Goal: Book appointment/travel/reservation

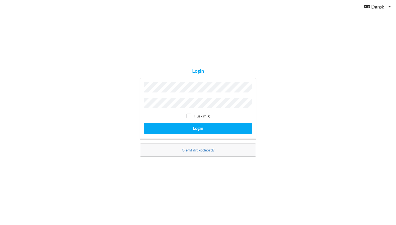
click at [189, 117] on input "checkbox" at bounding box center [188, 116] width 5 height 5
checkbox input "true"
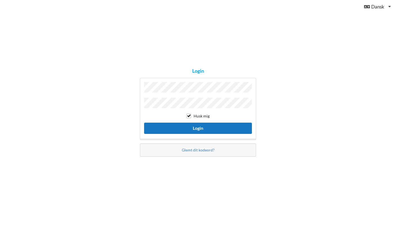
click at [208, 127] on button "Login" at bounding box center [198, 128] width 108 height 11
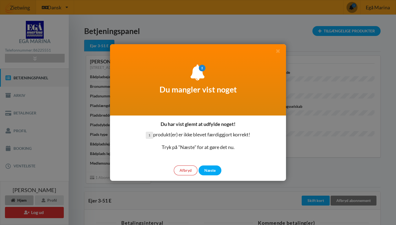
click at [185, 168] on div "Afbryd" at bounding box center [186, 171] width 24 height 10
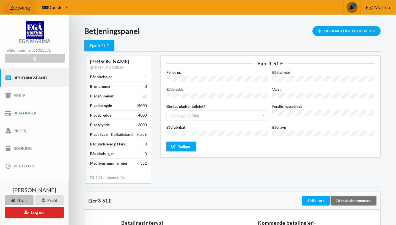
click at [263, 113] on div "Ønskes pladsen udlejet? Ikke taget stilling Ja Nej Ikke taget stilling" at bounding box center [217, 112] width 106 height 17
click at [252, 162] on div "Ejer 3-51 E Police nr. Bådlængde Bådbredde Vægt Ønskes pladsen udlejet? Ikke ta…" at bounding box center [270, 119] width 228 height 135
click at [11, 148] on icon at bounding box center [8, 148] width 6 height 5
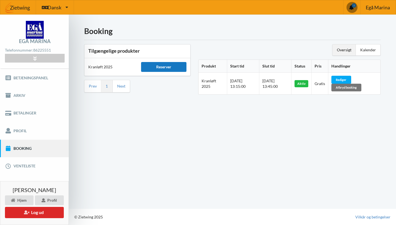
click at [167, 65] on div "Reserver" at bounding box center [163, 67] width 45 height 10
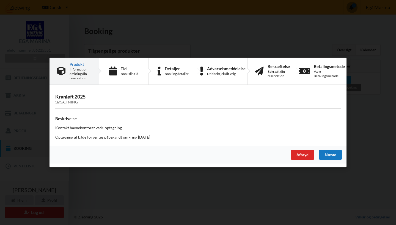
click at [334, 151] on div "Næste" at bounding box center [330, 155] width 23 height 10
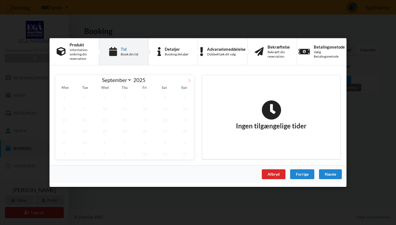
click at [189, 80] on icon at bounding box center [189, 81] width 4 height 4
click at [59, 81] on icon at bounding box center [60, 81] width 4 height 4
select select "10"
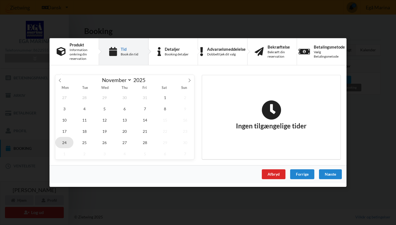
click at [64, 143] on span "24" at bounding box center [64, 142] width 18 height 11
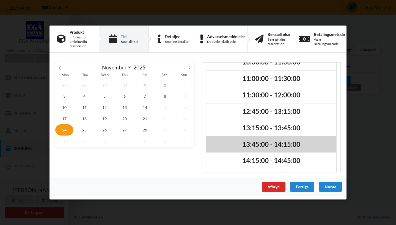
scroll to position [61, 0]
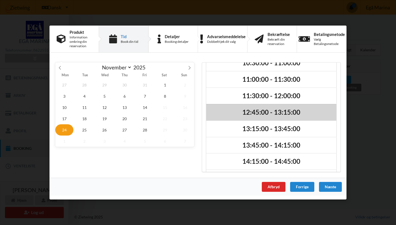
click at [259, 110] on h2 "12:45:00 - 13:15:00" at bounding box center [271, 112] width 122 height 9
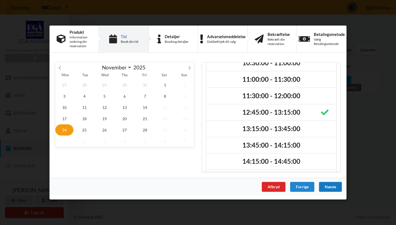
click at [331, 186] on div "Næste" at bounding box center [330, 187] width 23 height 10
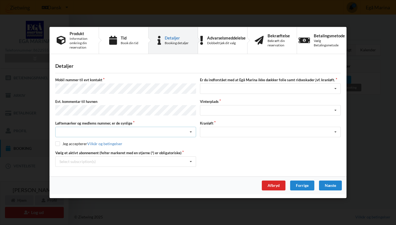
click at [191, 129] on icon at bounding box center [191, 132] width 8 height 10
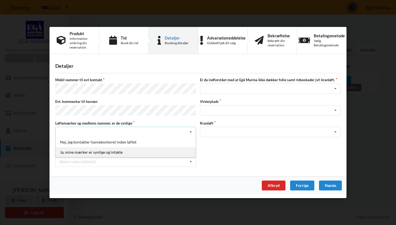
click at [125, 151] on div "Ja, mine mærker er synlige og intakte" at bounding box center [125, 152] width 140 height 10
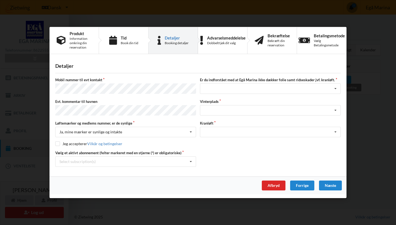
click at [58, 144] on input "checkbox" at bounding box center [57, 143] width 5 height 5
checkbox input "true"
click at [190, 160] on icon at bounding box center [191, 162] width 8 height 10
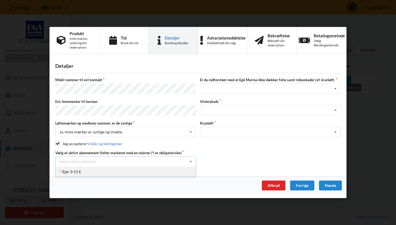
click at [72, 170] on div "* Ejer 3-51 E" at bounding box center [125, 172] width 140 height 10
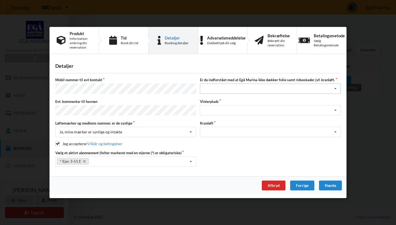
click at [336, 90] on icon at bounding box center [335, 89] width 8 height 10
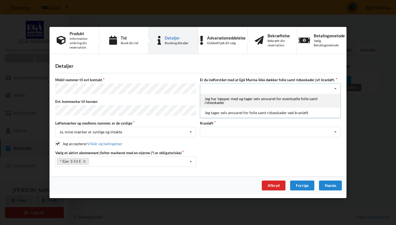
click at [286, 101] on div "Jeg har tæpper med og tager selv ansvaret for eventuelle folie samt ridseskader" at bounding box center [270, 101] width 140 height 14
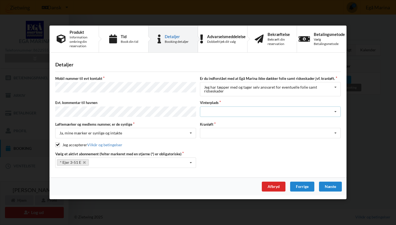
click at [334, 111] on icon at bounding box center [335, 112] width 8 height 10
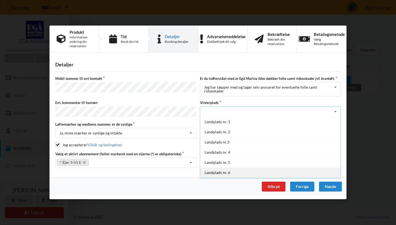
click at [224, 172] on div "Landplads nr. 6" at bounding box center [270, 173] width 140 height 10
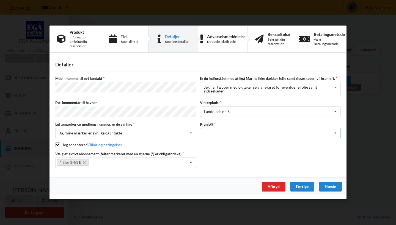
click at [335, 132] on icon at bounding box center [335, 134] width 8 height 10
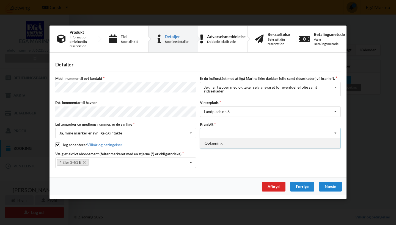
click at [212, 142] on div "Optagning" at bounding box center [270, 143] width 140 height 10
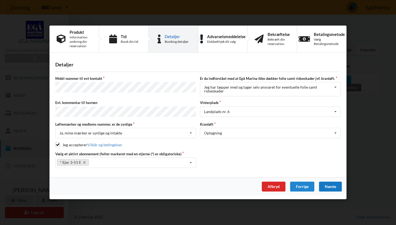
click at [331, 186] on div "Næste" at bounding box center [330, 187] width 23 height 10
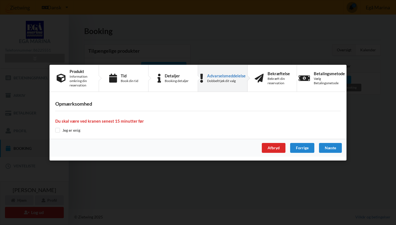
click at [58, 131] on input "checkbox" at bounding box center [57, 130] width 5 height 5
checkbox input "true"
click at [331, 146] on div "Næste" at bounding box center [330, 148] width 23 height 10
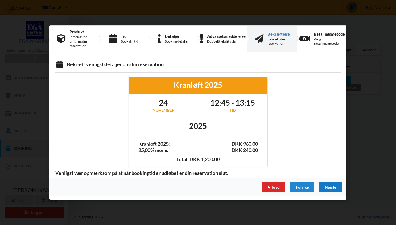
click at [335, 187] on div "Næste" at bounding box center [330, 187] width 23 height 10
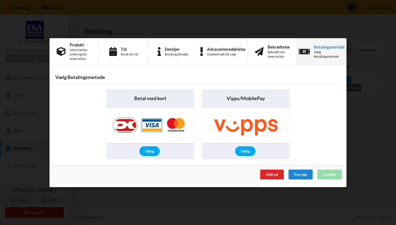
click at [335, 175] on div "Afbryd Forrige Fuldfør" at bounding box center [197, 174] width 297 height 18
click at [330, 177] on div "Afbryd Forrige Fuldfør" at bounding box center [197, 174] width 297 height 18
click at [245, 151] on div "Vælg" at bounding box center [245, 151] width 20 height 10
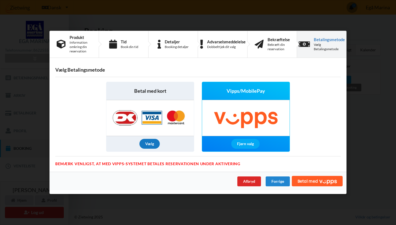
click at [150, 144] on div "Vælg" at bounding box center [149, 144] width 20 height 10
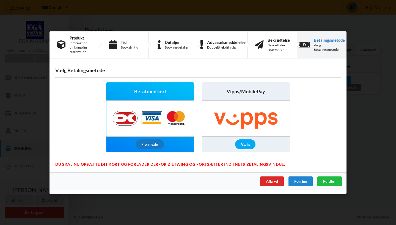
click at [150, 144] on div "Fjern valg" at bounding box center [149, 145] width 28 height 10
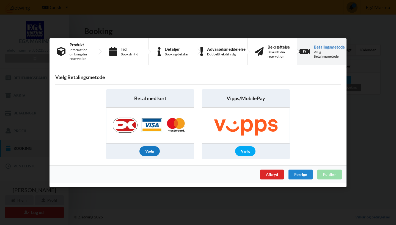
click at [151, 149] on div "Vælg" at bounding box center [149, 151] width 20 height 10
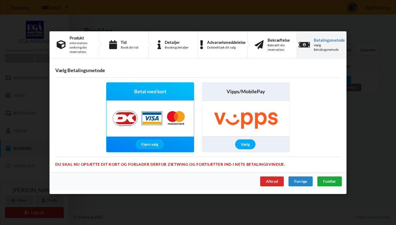
click at [334, 183] on span "Fuldfør" at bounding box center [329, 181] width 13 height 5
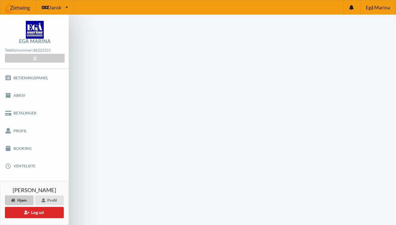
click at [24, 199] on div "Hjem" at bounding box center [19, 201] width 29 height 10
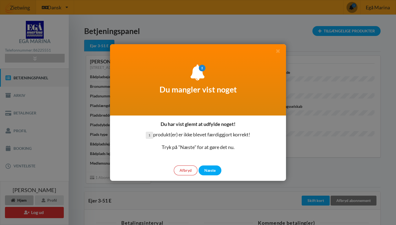
click at [190, 173] on div "Afbryd" at bounding box center [186, 171] width 24 height 10
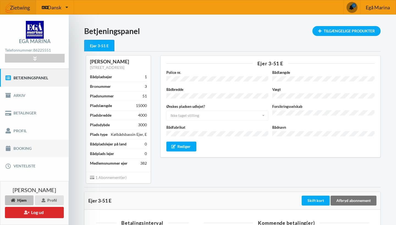
click at [29, 152] on link "Booking" at bounding box center [34, 149] width 69 height 18
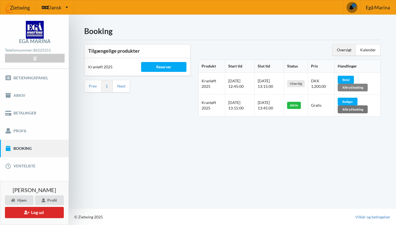
click at [364, 88] on div "Afbryd booking" at bounding box center [352, 88] width 30 height 8
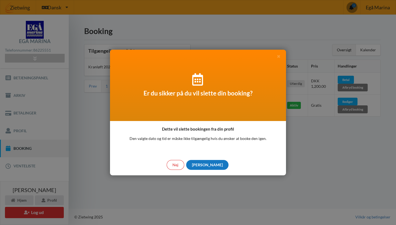
click at [207, 163] on div "[PERSON_NAME]" at bounding box center [207, 165] width 42 height 10
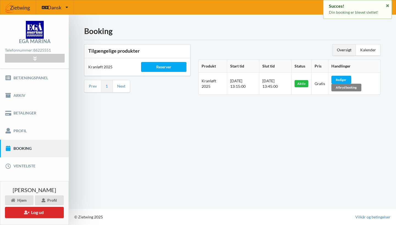
click at [357, 88] on div "Afbryd booking" at bounding box center [346, 88] width 30 height 8
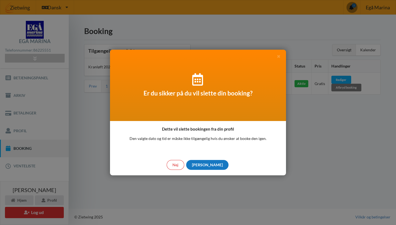
click at [209, 164] on div "[PERSON_NAME]" at bounding box center [207, 165] width 42 height 10
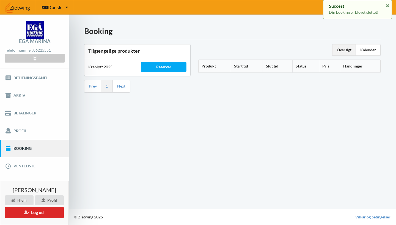
click at [26, 145] on link "Booking" at bounding box center [34, 149] width 69 height 18
click at [169, 67] on div "Reserver" at bounding box center [163, 67] width 45 height 10
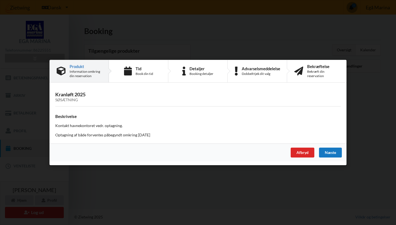
click at [340, 152] on div "Næste" at bounding box center [330, 153] width 23 height 10
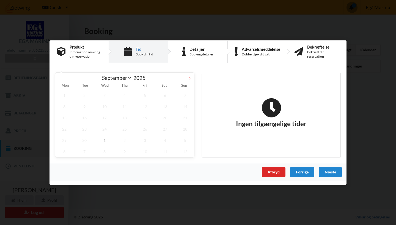
click at [187, 78] on span at bounding box center [189, 77] width 9 height 9
select select "10"
click at [65, 141] on span "24" at bounding box center [64, 140] width 18 height 11
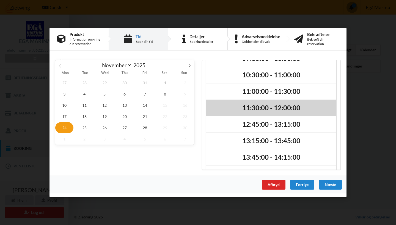
scroll to position [52, 0]
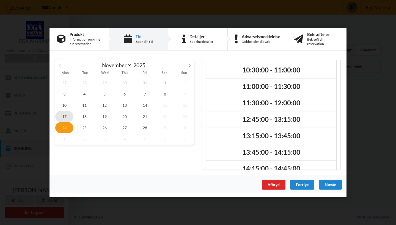
click at [63, 116] on span "17" at bounding box center [64, 116] width 18 height 11
click at [332, 185] on div "Næste" at bounding box center [330, 185] width 23 height 10
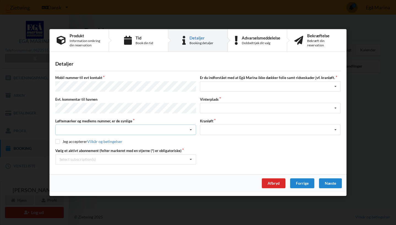
click at [192, 130] on icon at bounding box center [191, 130] width 8 height 10
click at [134, 148] on div "Ja, mine mærker er synlige og intakte" at bounding box center [125, 150] width 140 height 10
click at [191, 158] on icon at bounding box center [191, 160] width 8 height 10
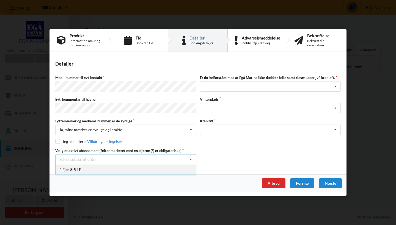
click at [78, 166] on div "* Ejer 3-51 E" at bounding box center [125, 170] width 140 height 10
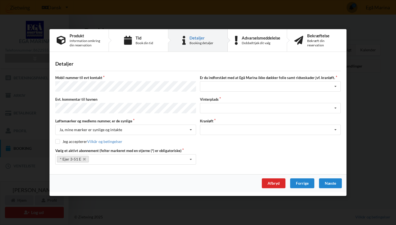
click at [55, 140] on input "checkbox" at bounding box center [57, 141] width 5 height 5
checkbox input "true"
click at [336, 87] on icon at bounding box center [335, 87] width 8 height 10
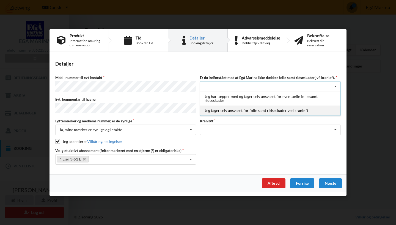
click at [267, 110] on div "Jeg tager selv ansvaret for folie samt ridseskader ved kranløft" at bounding box center [270, 111] width 140 height 10
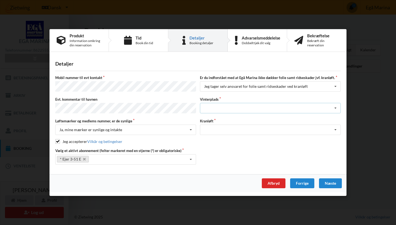
click at [335, 108] on icon at bounding box center [335, 108] width 8 height 10
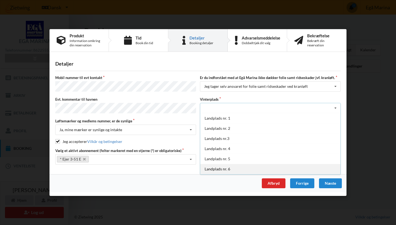
click at [219, 170] on div "Landplads nr. 6" at bounding box center [270, 169] width 140 height 10
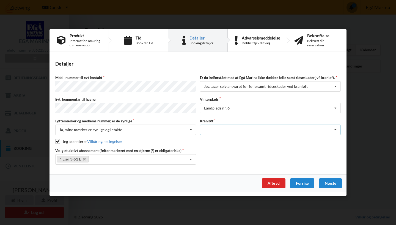
click at [336, 128] on icon at bounding box center [335, 130] width 8 height 10
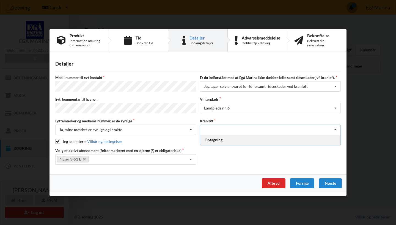
click at [224, 137] on div "Optagning" at bounding box center [270, 140] width 140 height 10
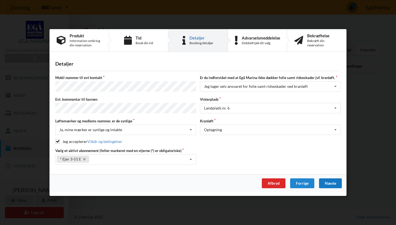
click at [332, 183] on div "Næste" at bounding box center [330, 184] width 23 height 10
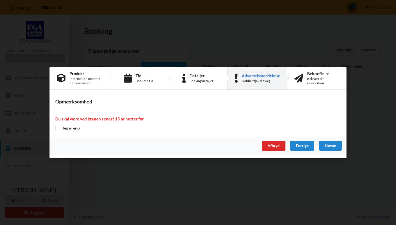
click at [57, 127] on input "checkbox" at bounding box center [57, 128] width 5 height 5
checkbox input "true"
click at [334, 145] on div "Næste" at bounding box center [330, 146] width 23 height 10
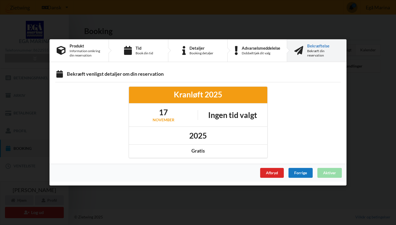
click at [308, 175] on div "Forrige" at bounding box center [300, 173] width 24 height 10
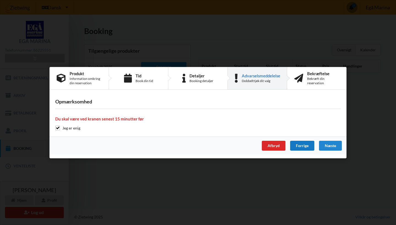
click at [302, 145] on div "Forrige" at bounding box center [302, 146] width 24 height 10
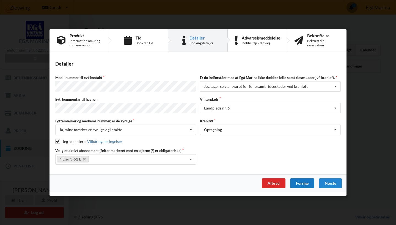
click at [304, 183] on div "Forrige" at bounding box center [302, 184] width 24 height 10
select select "10"
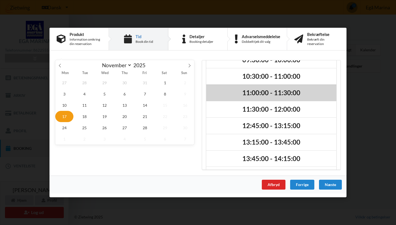
scroll to position [47, 0]
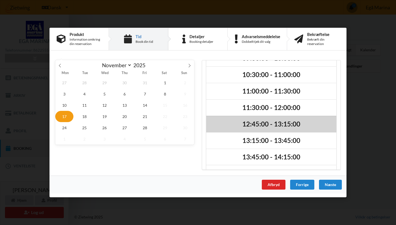
click at [258, 120] on h2 "12:45:00 - 13:15:00" at bounding box center [271, 124] width 122 height 9
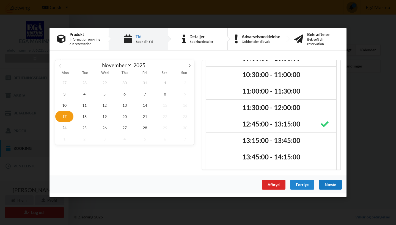
click at [332, 185] on div "Næste" at bounding box center [330, 185] width 23 height 10
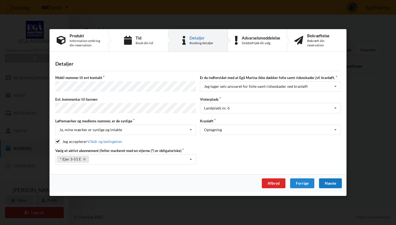
click at [335, 181] on div "Næste" at bounding box center [330, 184] width 23 height 10
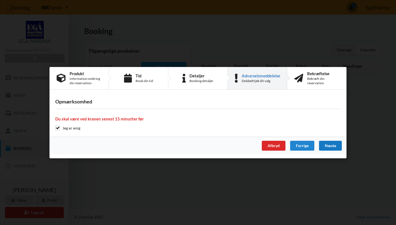
click at [336, 147] on div "Næste" at bounding box center [330, 146] width 23 height 10
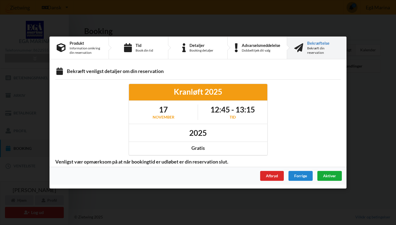
click at [332, 176] on span "Aktiver" at bounding box center [329, 176] width 13 height 5
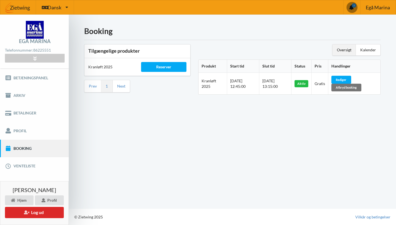
scroll to position [0, 0]
click at [11, 148] on icon at bounding box center [8, 148] width 6 height 5
click at [350, 7] on span at bounding box center [351, 7] width 11 height 11
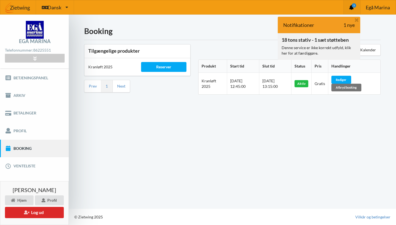
click at [325, 42] on div "18 tons stativ - 1 sæt støtteben" at bounding box center [314, 39] width 67 height 5
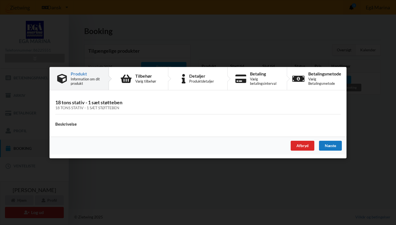
click at [335, 144] on div "Næste" at bounding box center [330, 146] width 23 height 10
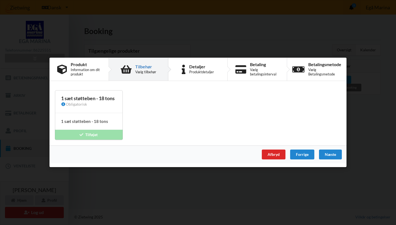
click at [77, 100] on div "1 sæt støtteben - 18 tons" at bounding box center [88, 99] width 55 height 6
click at [111, 136] on div "1 sæt støtteben - 18 tons Obligatorisk 1 sæt støtteben - 18 tons Intet tilbehør…" at bounding box center [88, 115] width 67 height 49
click at [331, 156] on div "Næste" at bounding box center [330, 155] width 23 height 10
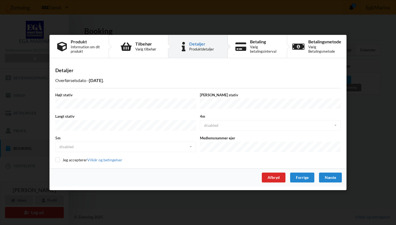
click at [335, 125] on div "4m disabled disabled enabled" at bounding box center [270, 123] width 145 height 18
click at [370, 119] on div "Handelsbetingelser Ved at benytte dig af Virksomhedens juridiske navn services …" at bounding box center [198, 112] width 396 height 225
click at [376, 130] on div "Handelsbetingelser Ved at benytte dig af Virksomhedens juridiske navn services …" at bounding box center [198, 112] width 396 height 225
click at [335, 178] on div "Næste" at bounding box center [330, 178] width 23 height 10
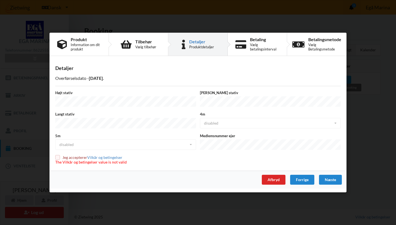
click at [57, 158] on input "checkbox" at bounding box center [57, 157] width 5 height 5
checkbox input "true"
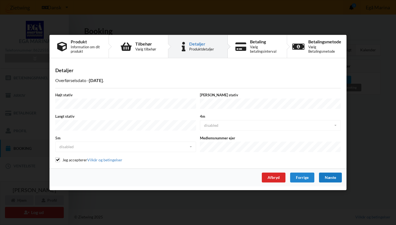
click at [327, 177] on div "Næste" at bounding box center [330, 178] width 23 height 10
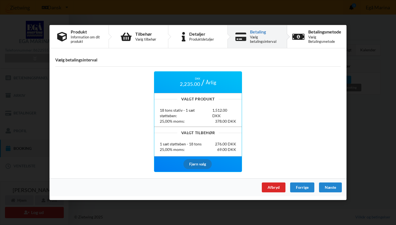
click at [201, 163] on div "Fjern valg" at bounding box center [197, 164] width 28 height 10
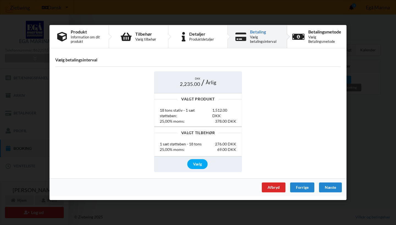
click at [222, 114] on div "1,512.00 DKK" at bounding box center [224, 113] width 24 height 11
click at [222, 84] on div "DKK 2,235.00 Årlig" at bounding box center [197, 82] width 87 height 21
click at [329, 184] on div "Næste" at bounding box center [330, 188] width 23 height 10
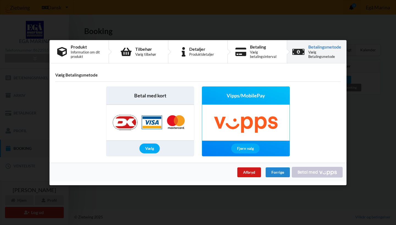
click at [249, 172] on div "Afbryd" at bounding box center [249, 173] width 24 height 10
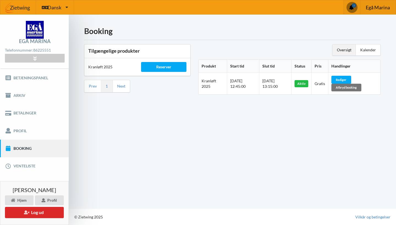
click at [386, 8] on span "Egå Marina" at bounding box center [377, 7] width 24 height 5
click at [48, 208] on button "Log ud" at bounding box center [34, 212] width 59 height 11
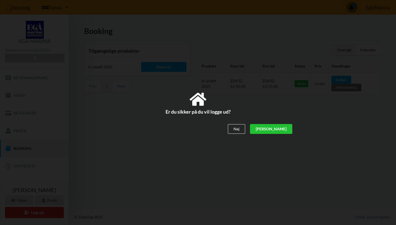
click at [285, 128] on div "[PERSON_NAME]" at bounding box center [271, 129] width 42 height 10
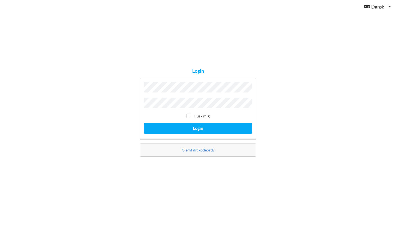
click at [301, 111] on div "Login Husk mig Login Glemt dit kodeord?" at bounding box center [198, 112] width 396 height 225
click at [190, 115] on input "checkbox" at bounding box center [188, 116] width 5 height 5
checkbox input "true"
click at [299, 162] on div "Login Husk mig Login Glemt dit kodeord?" at bounding box center [198, 112] width 396 height 225
